Goal: Task Accomplishment & Management: Manage account settings

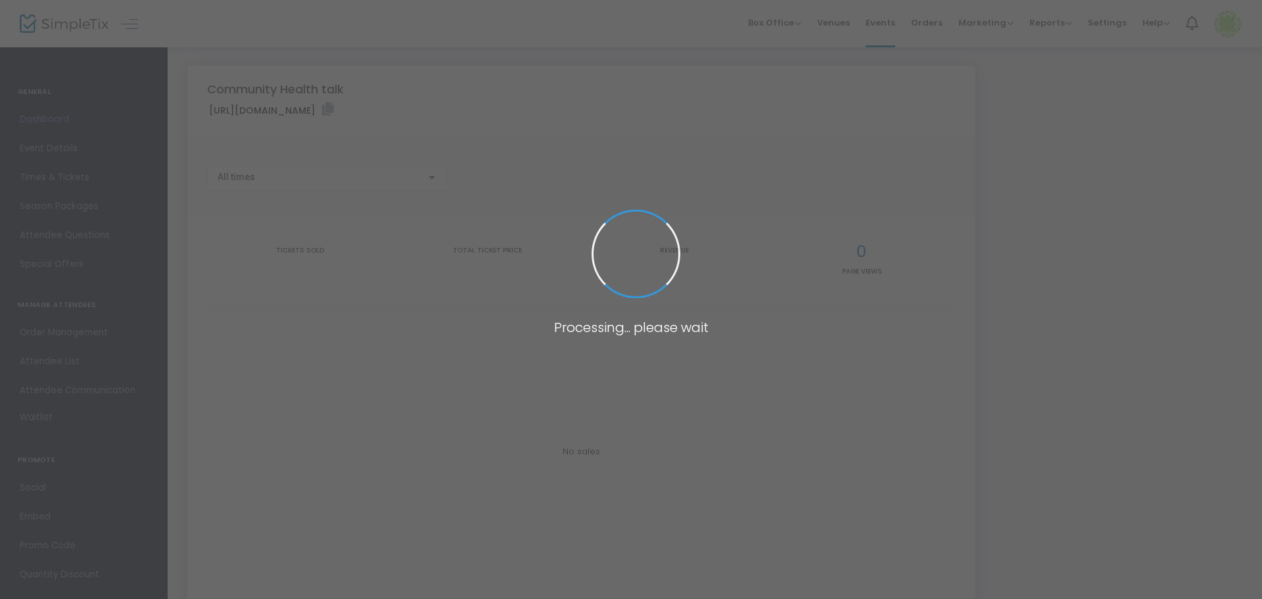
type input "[URL][DOMAIN_NAME]"
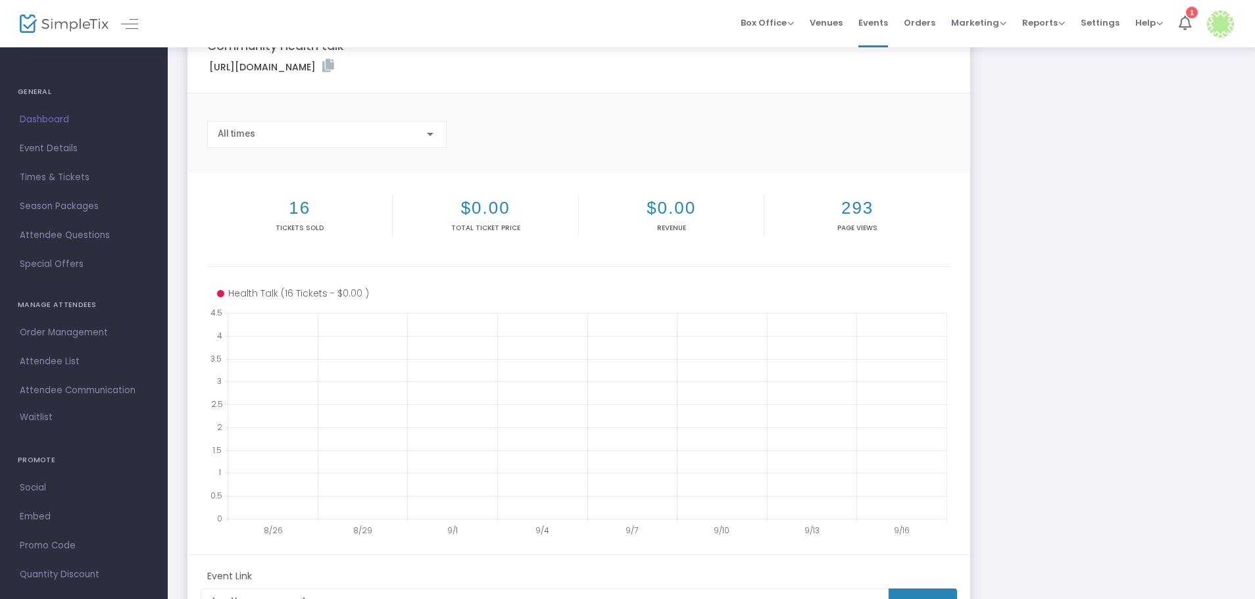
scroll to position [66, 0]
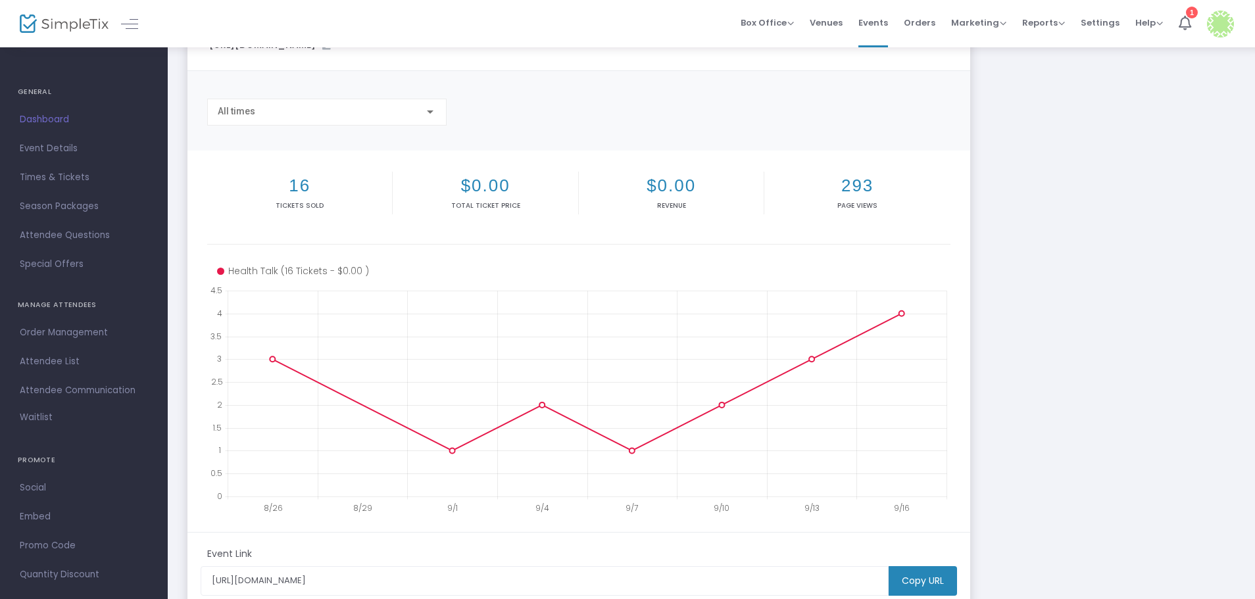
click at [26, 116] on span "Dashboard" at bounding box center [84, 119] width 128 height 17
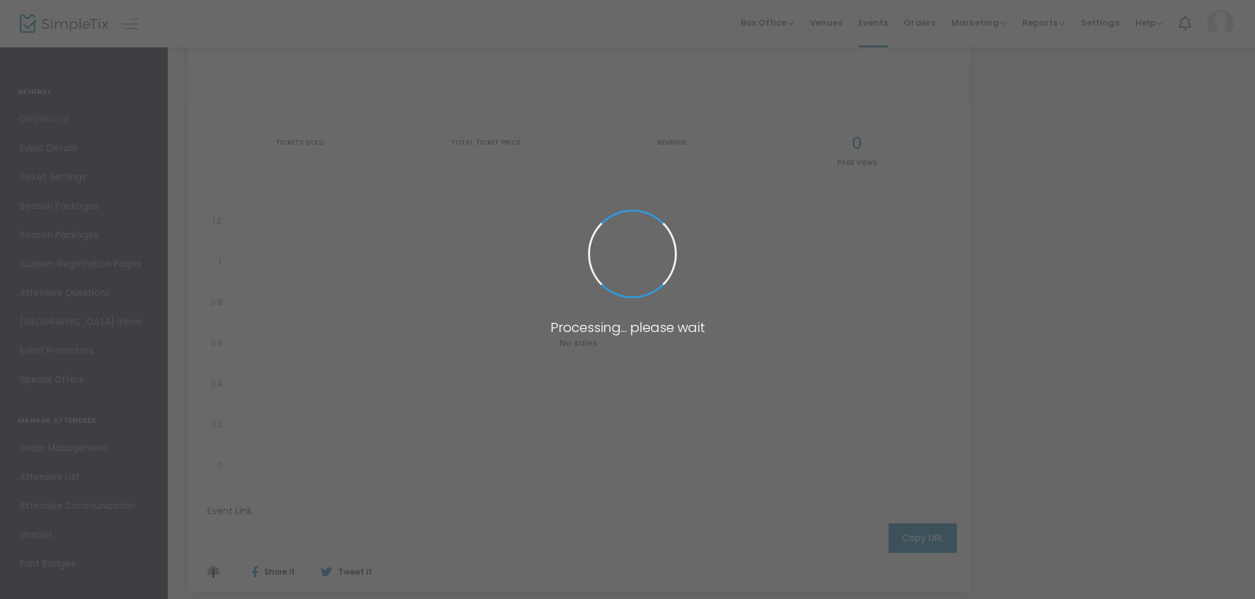
type input "[URL][DOMAIN_NAME]"
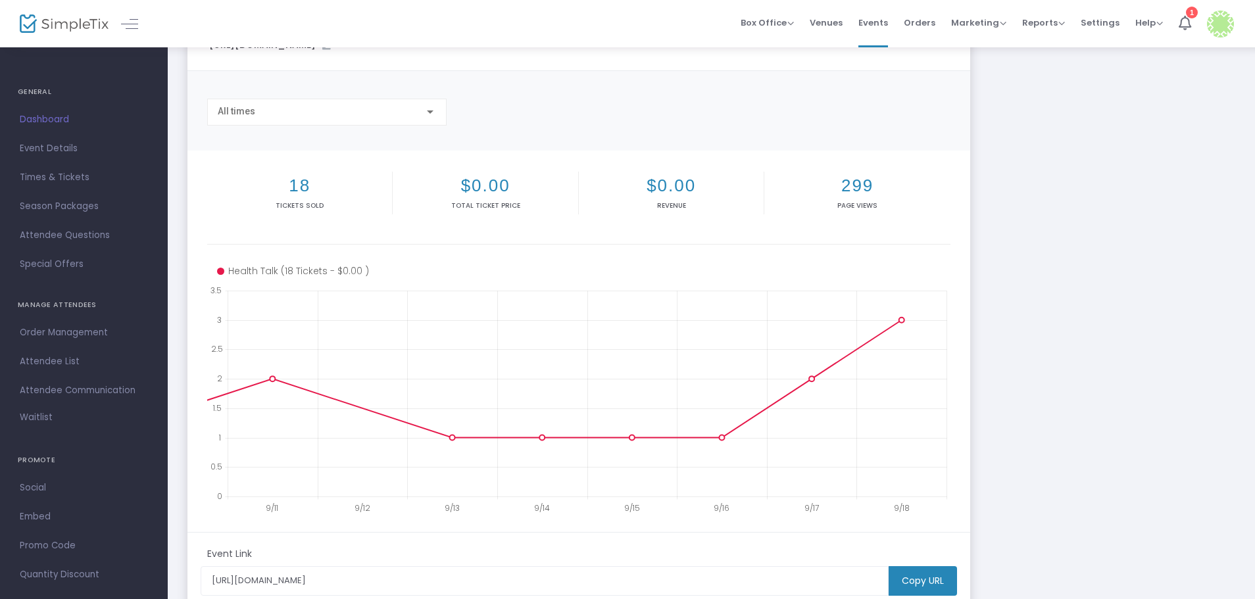
drag, startPoint x: 70, startPoint y: 358, endPoint x: 454, endPoint y: 336, distance: 384.6
click at [70, 357] on span "Attendee List" at bounding box center [84, 361] width 128 height 17
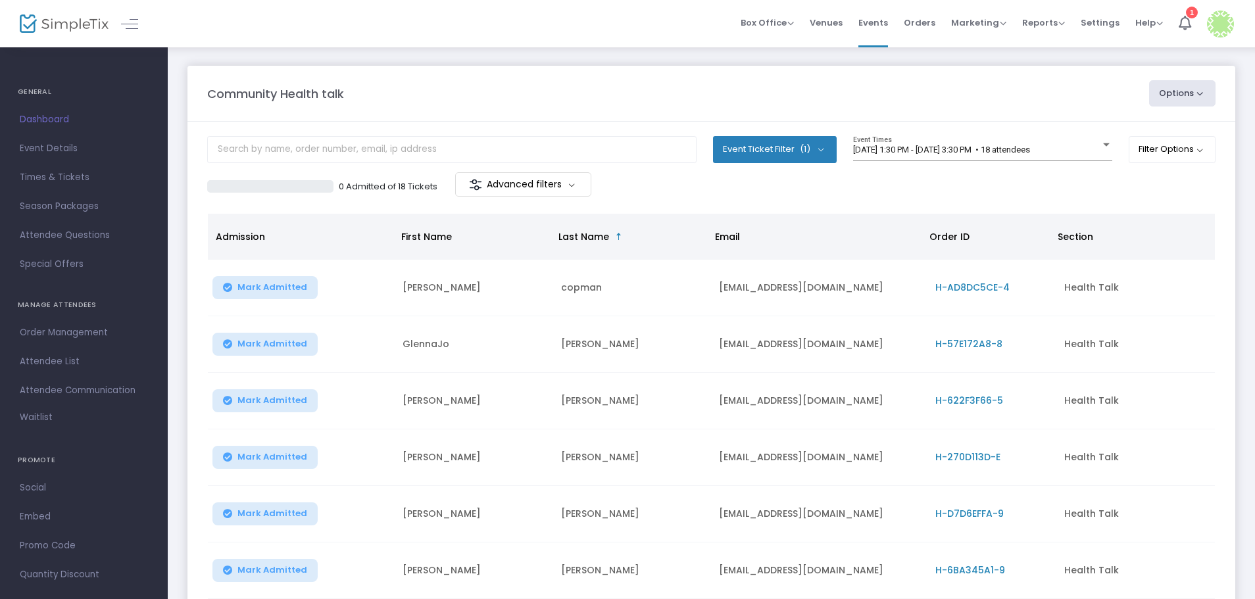
click at [1180, 97] on button "Options" at bounding box center [1182, 93] width 67 height 26
click at [1141, 132] on li "Export List" at bounding box center [1146, 133] width 121 height 26
radio input "false"
radio input "true"
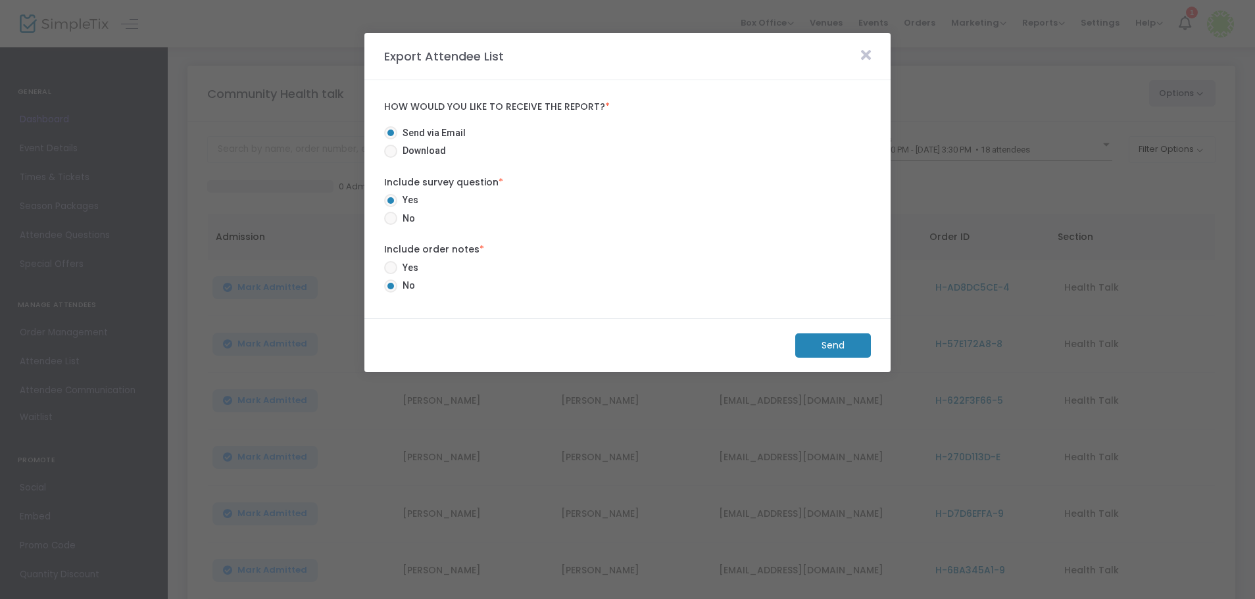
click at [432, 149] on span "Download" at bounding box center [421, 151] width 49 height 14
click at [391, 158] on input "Download" at bounding box center [390, 158] width 1 height 1
radio input "true"
click at [410, 268] on span "Yes" at bounding box center [407, 268] width 21 height 14
click at [391, 274] on input "Yes" at bounding box center [390, 274] width 1 height 1
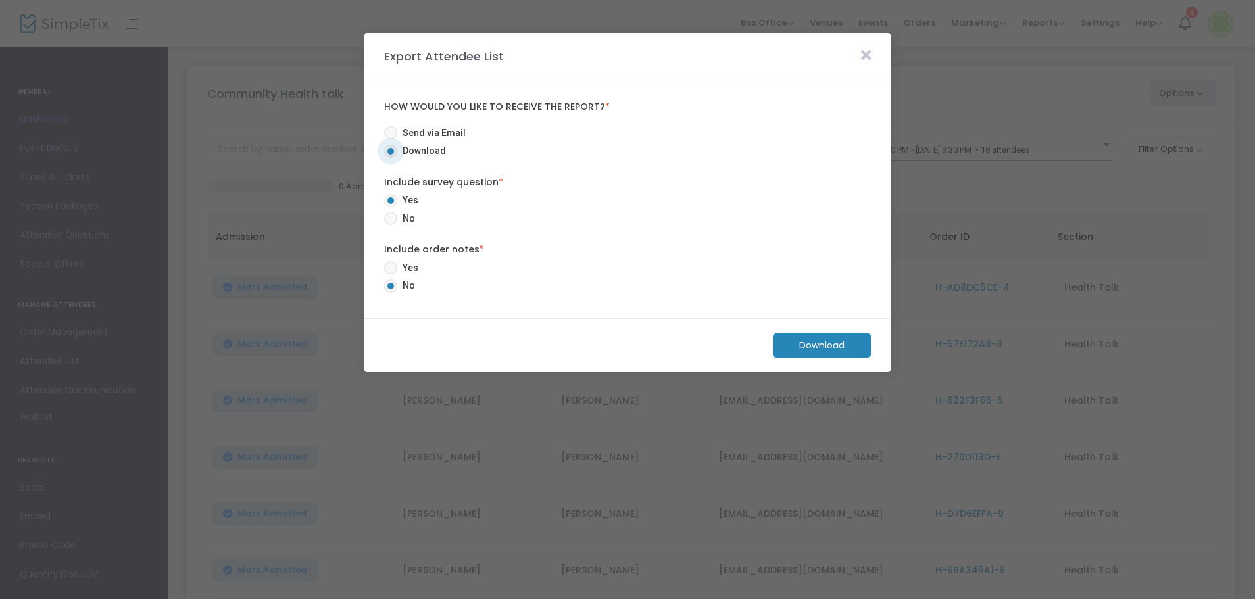
radio input "true"
click at [838, 348] on m-button "Download" at bounding box center [822, 345] width 98 height 24
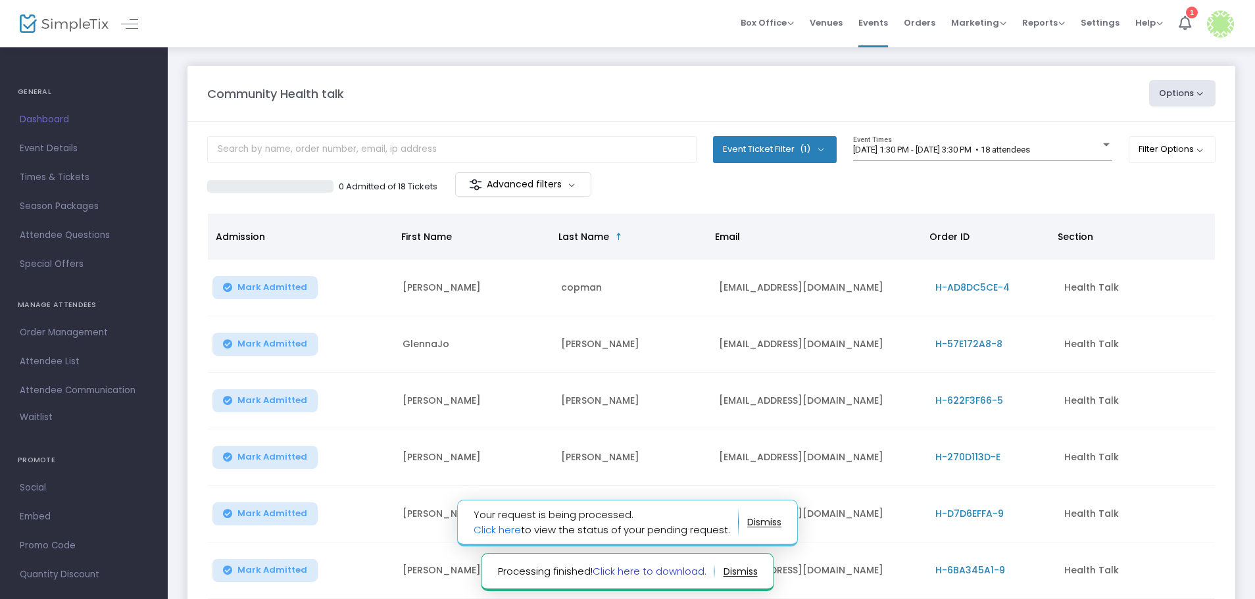
click at [648, 564] on link "Click here to download." at bounding box center [649, 571] width 114 height 14
